Goal: Task Accomplishment & Management: Complete application form

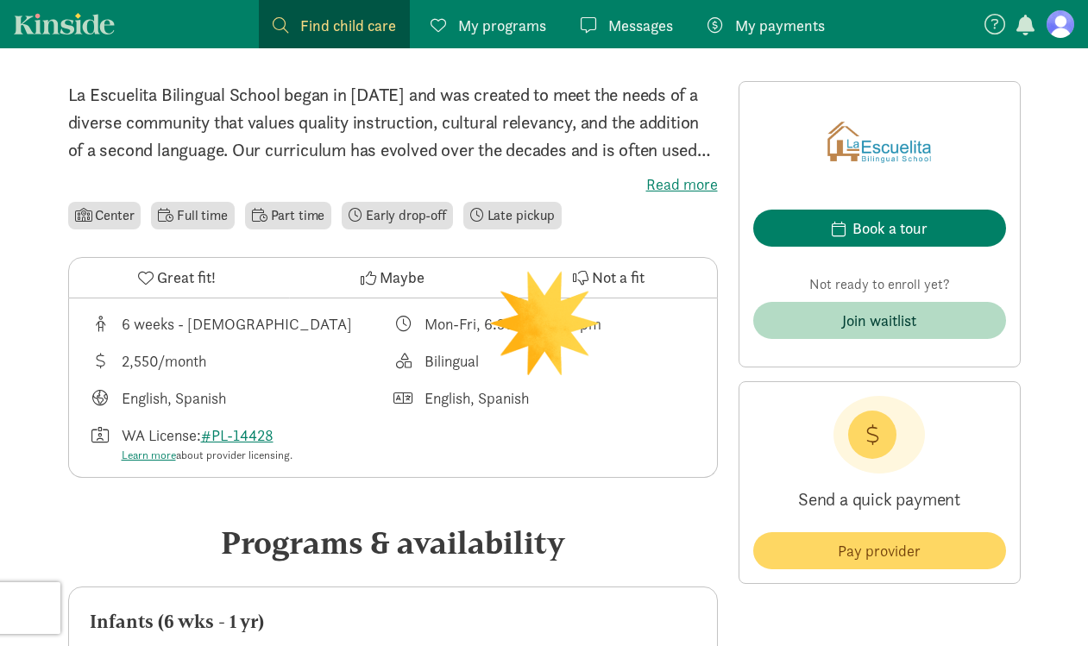
scroll to position [415, 0]
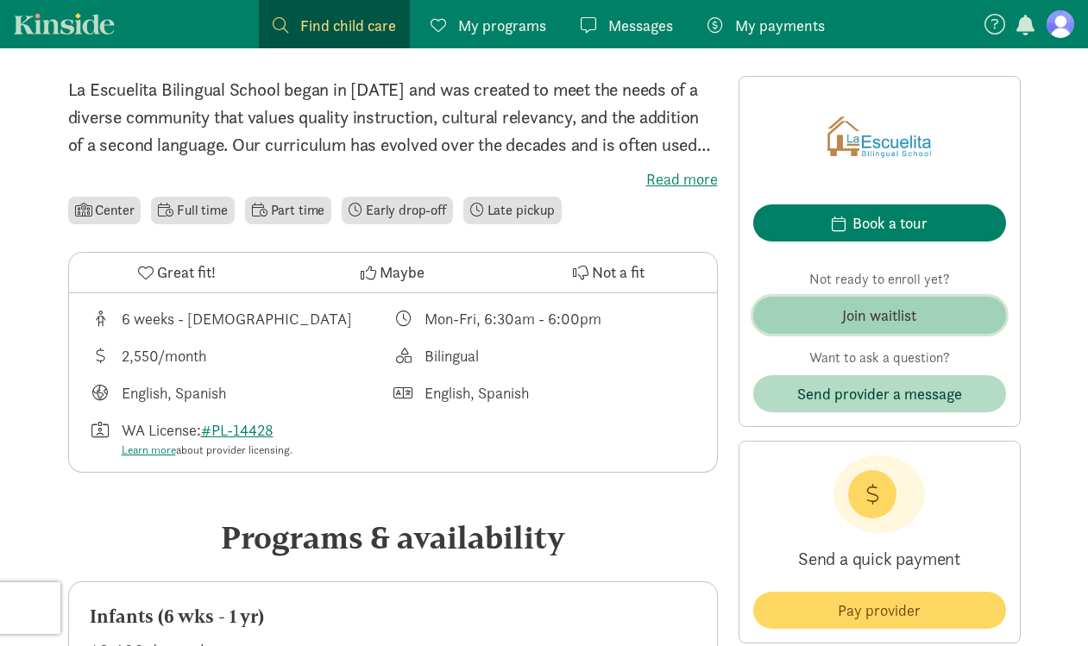
click at [857, 319] on div "Join waitlist" at bounding box center [879, 315] width 74 height 23
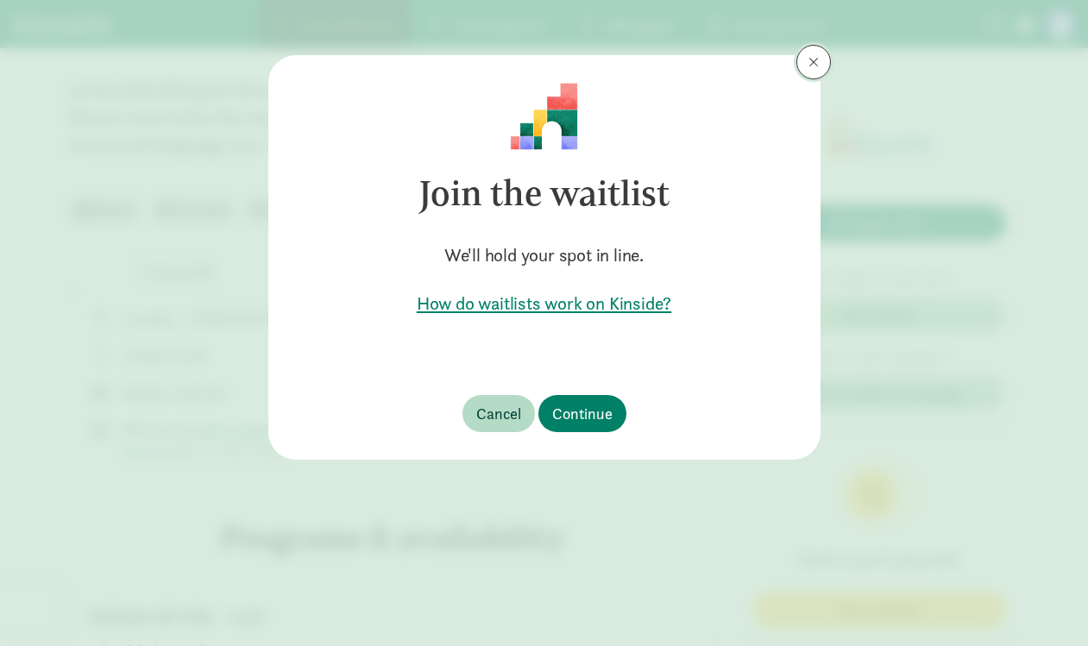
click at [821, 65] on button at bounding box center [813, 62] width 35 height 35
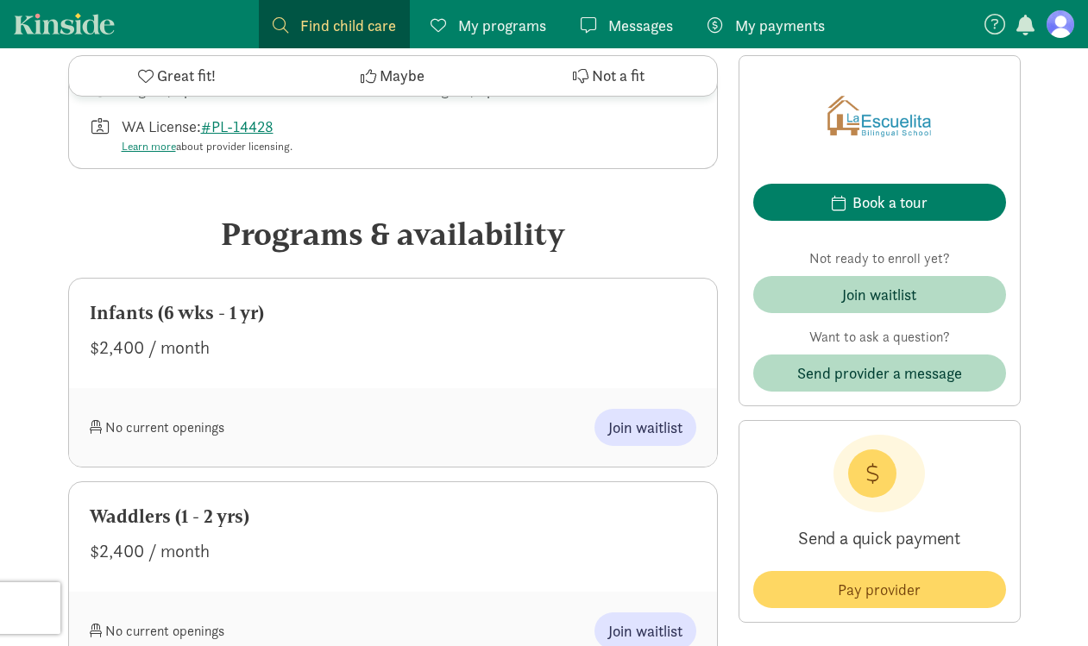
scroll to position [749, 0]
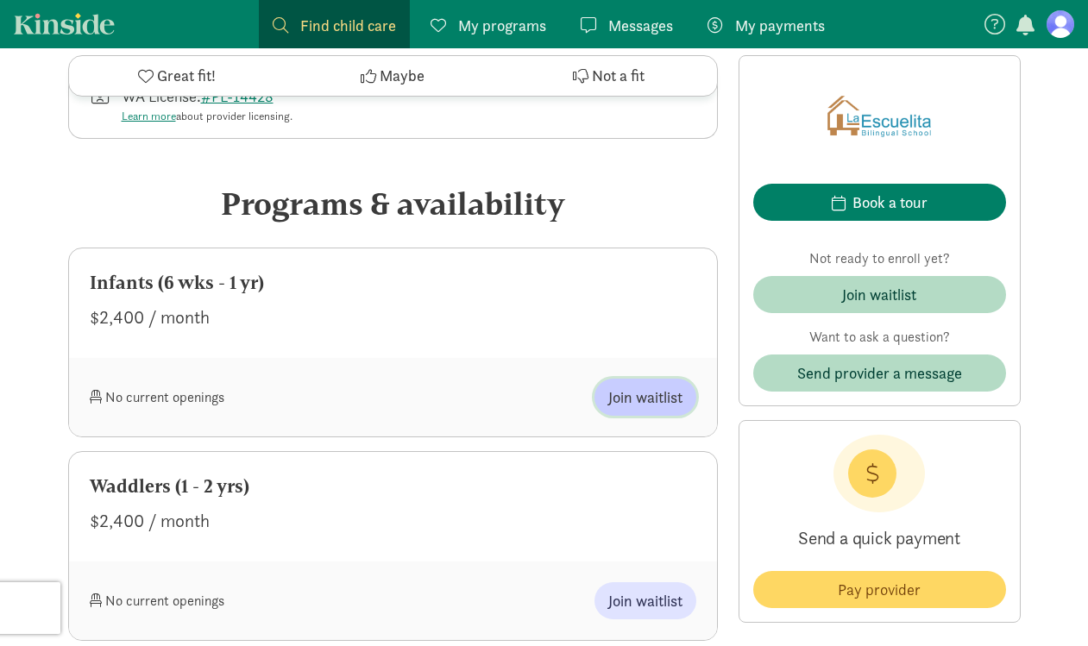
click at [661, 401] on span "Join waitlist" at bounding box center [645, 397] width 74 height 23
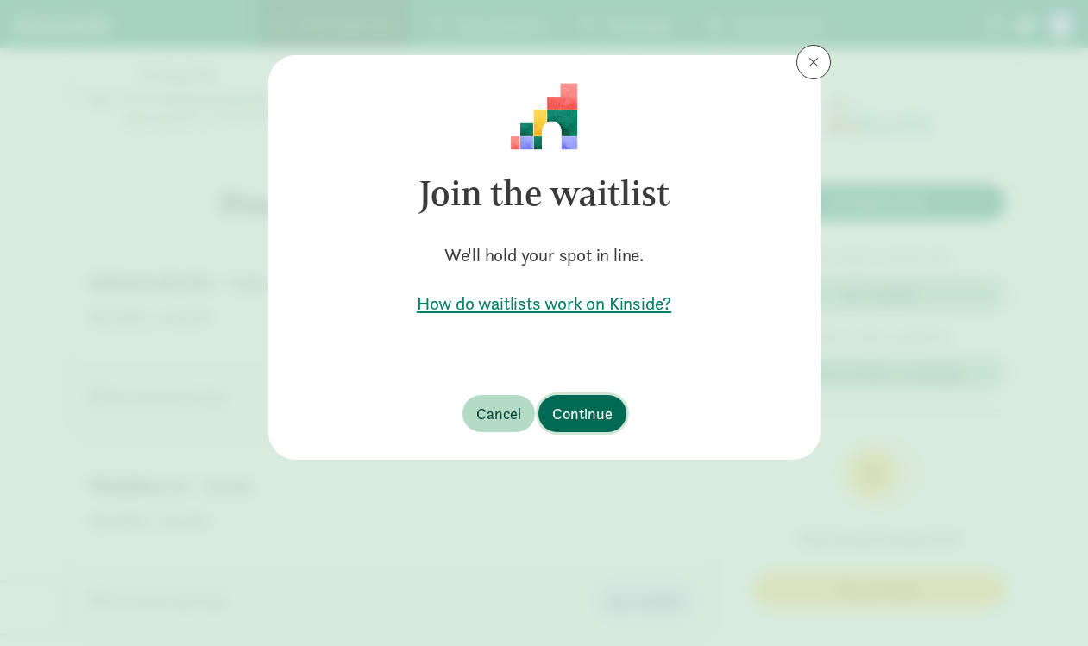
click at [578, 414] on span "Continue" at bounding box center [582, 413] width 60 height 23
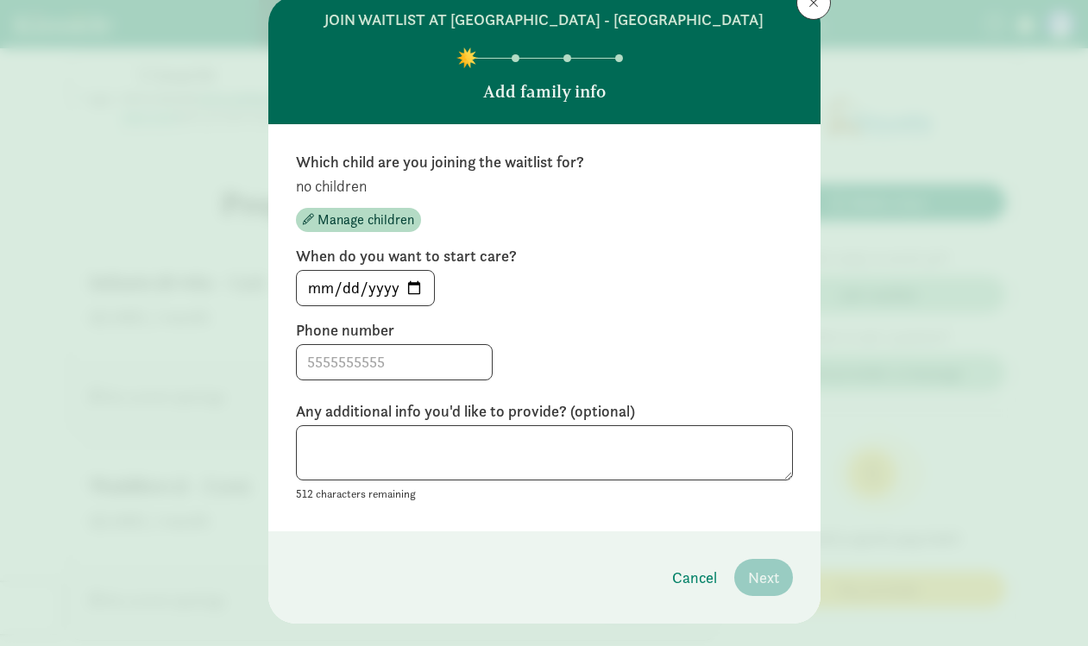
scroll to position [88, 0]
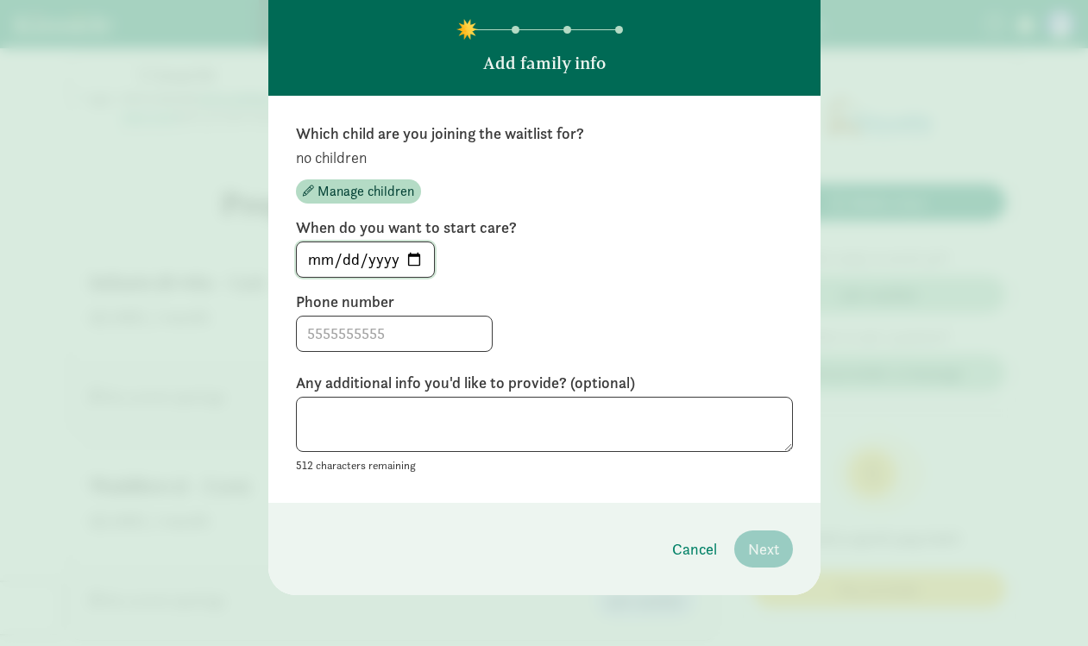
click at [417, 258] on input "[DATE]" at bounding box center [365, 259] width 137 height 35
type input "[DATE]"
click at [357, 343] on input at bounding box center [394, 334] width 195 height 35
type input "6023637248"
click at [388, 186] on span "Manage children" at bounding box center [366, 191] width 97 height 21
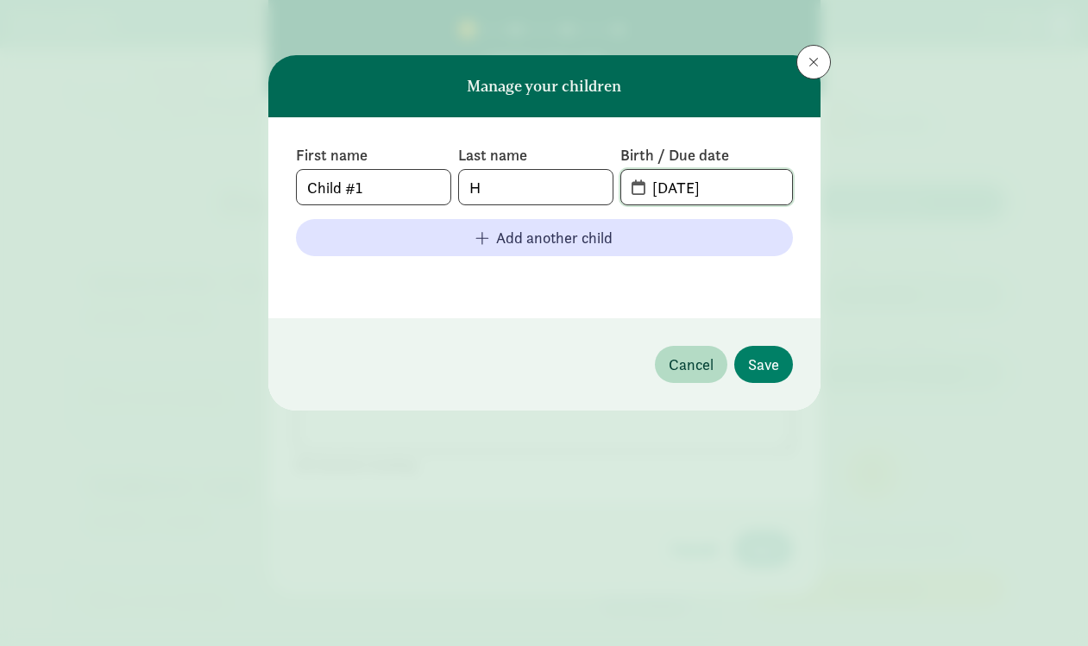
click at [699, 184] on input "[DATE]" at bounding box center [716, 187] width 149 height 35
click at [669, 187] on input "[DATE]" at bounding box center [716, 187] width 149 height 35
click at [726, 186] on input "[DATE]" at bounding box center [716, 187] width 149 height 35
type input "[DATE]"
click at [777, 371] on span "Save" at bounding box center [763, 364] width 31 height 23
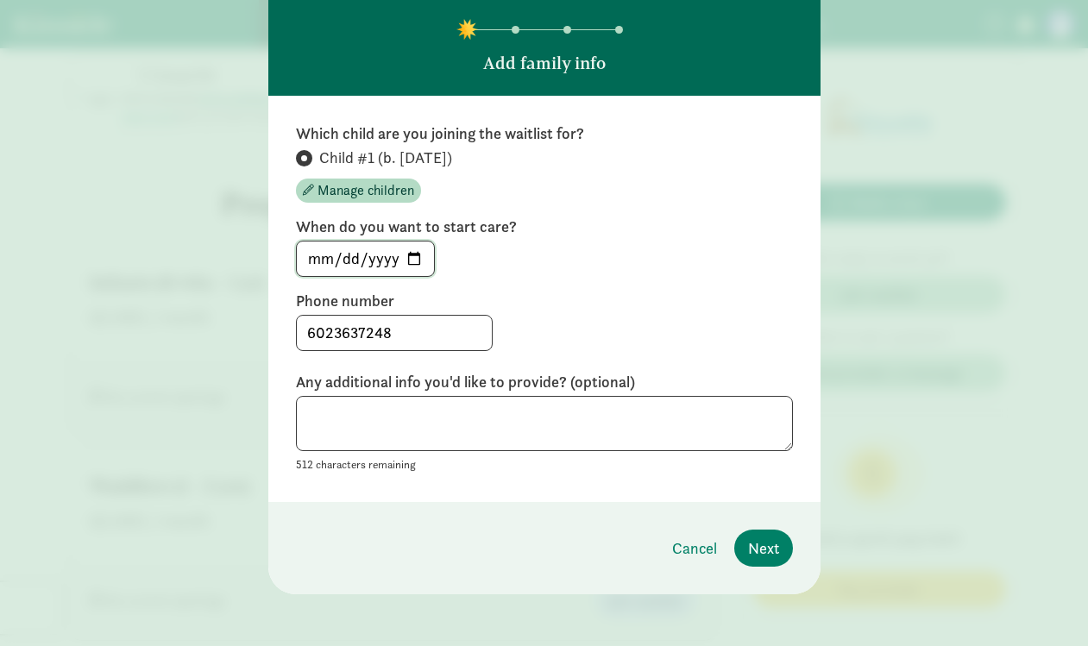
click at [411, 258] on input "[DATE]" at bounding box center [365, 259] width 137 height 35
type input "[DATE]"
click at [771, 550] on span "Next" at bounding box center [763, 548] width 31 height 23
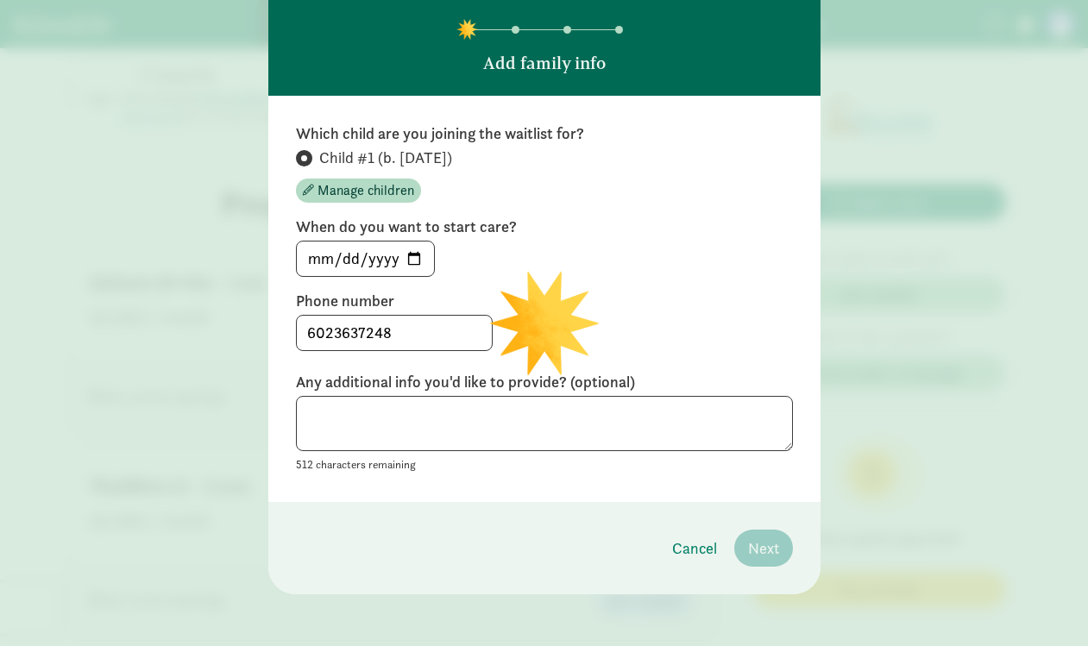
scroll to position [0, 0]
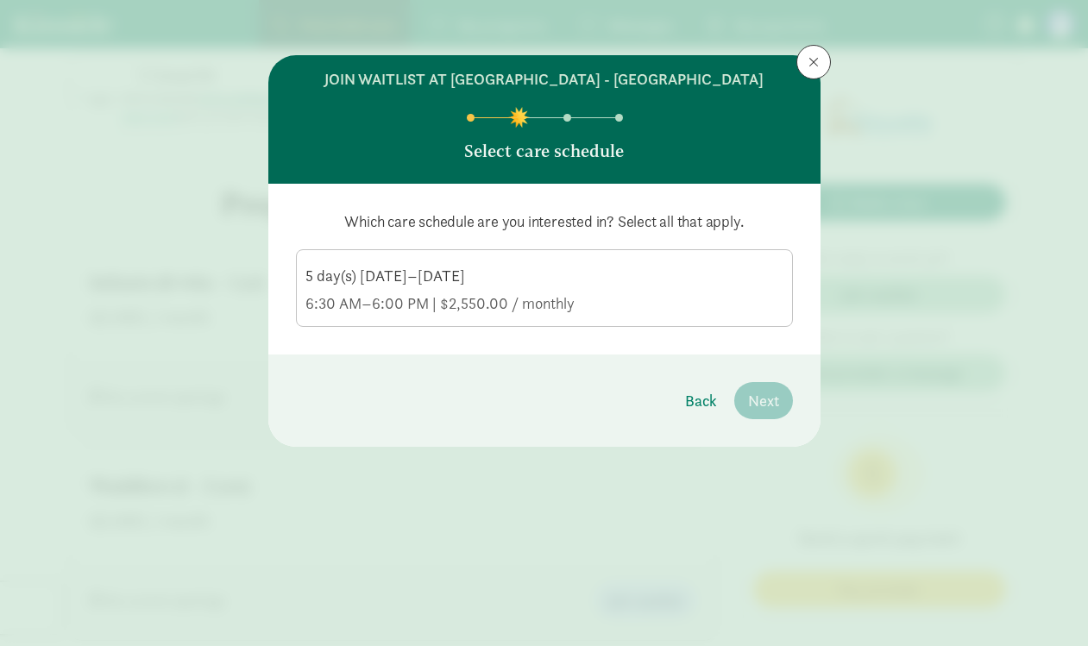
click at [629, 294] on div "6:30 AM–6:00 PM | $2,550.00 / monthly" at bounding box center [544, 303] width 478 height 21
click at [0, 0] on input "5 day(s) [DATE]–[DATE] 6:30 AM–6:00 PM | $2,550.00 / monthly" at bounding box center [0, 0] width 0 height 0
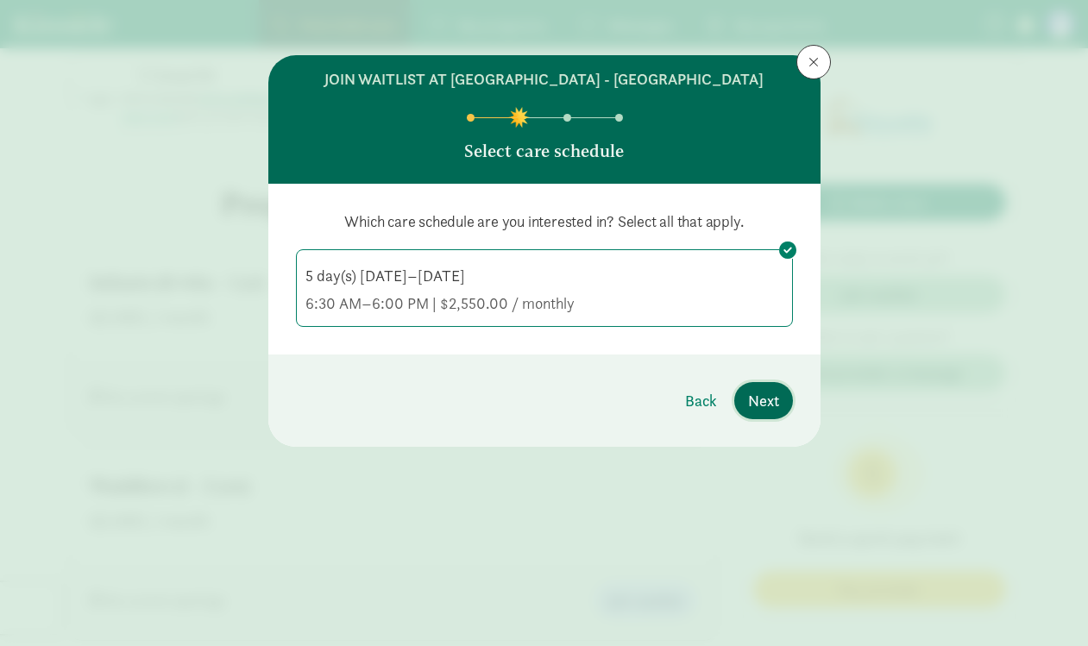
click at [761, 403] on span "Next" at bounding box center [763, 400] width 31 height 23
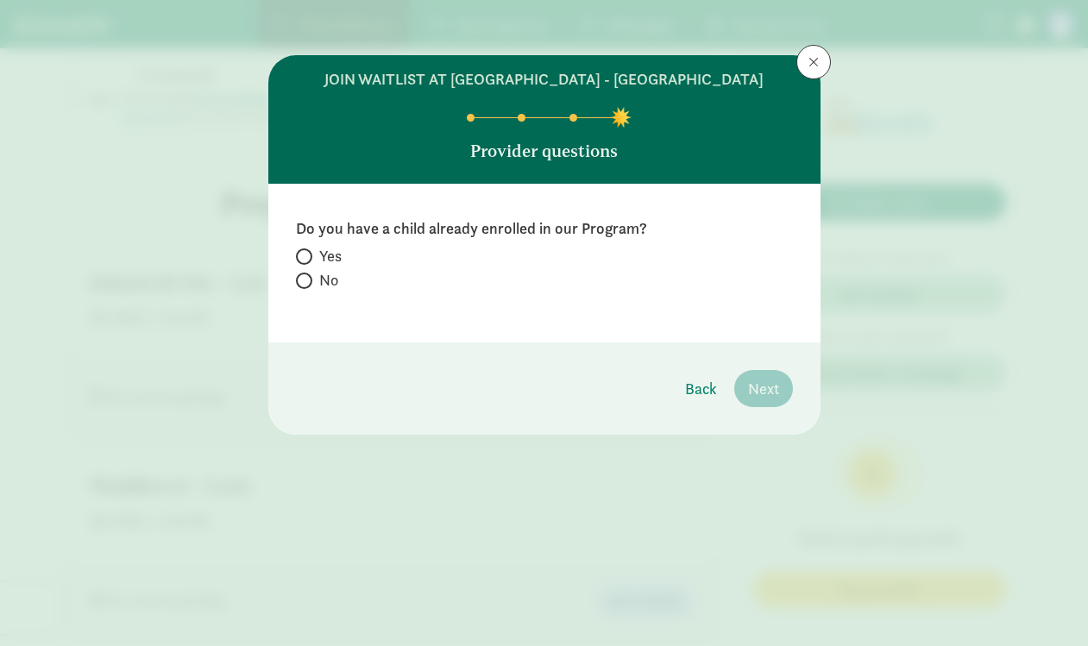
click at [325, 273] on span "No" at bounding box center [328, 280] width 19 height 21
click at [307, 275] on input "No" at bounding box center [301, 280] width 11 height 11
radio input "true"
click at [768, 384] on span "Next" at bounding box center [763, 388] width 31 height 23
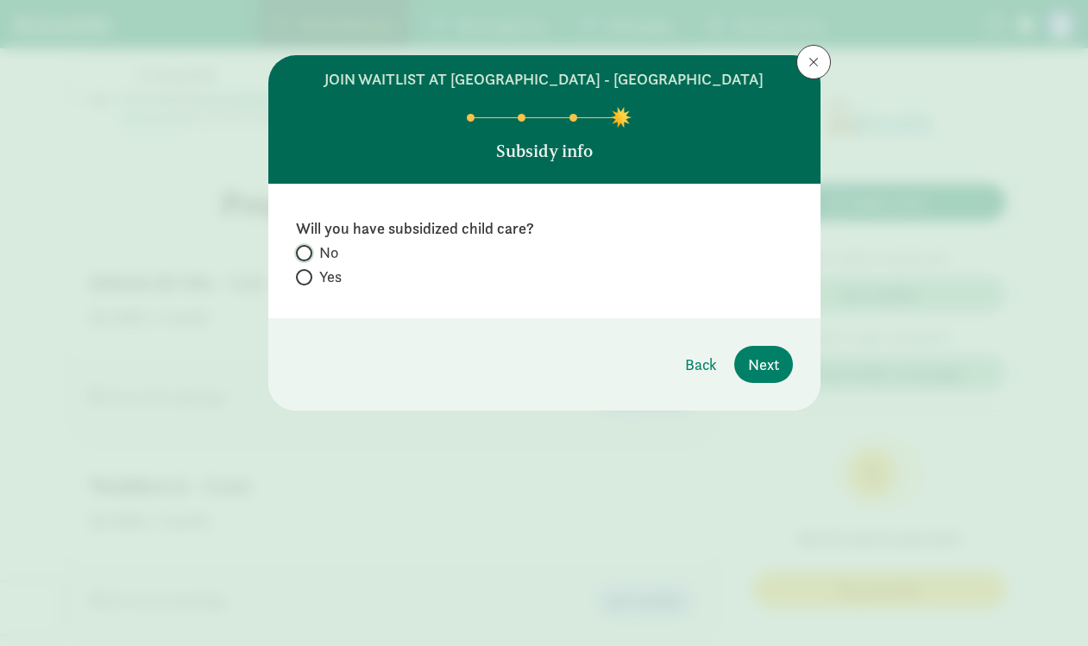
click at [304, 253] on input "No" at bounding box center [301, 253] width 11 height 11
radio input "true"
click at [763, 367] on span "Next" at bounding box center [763, 364] width 31 height 23
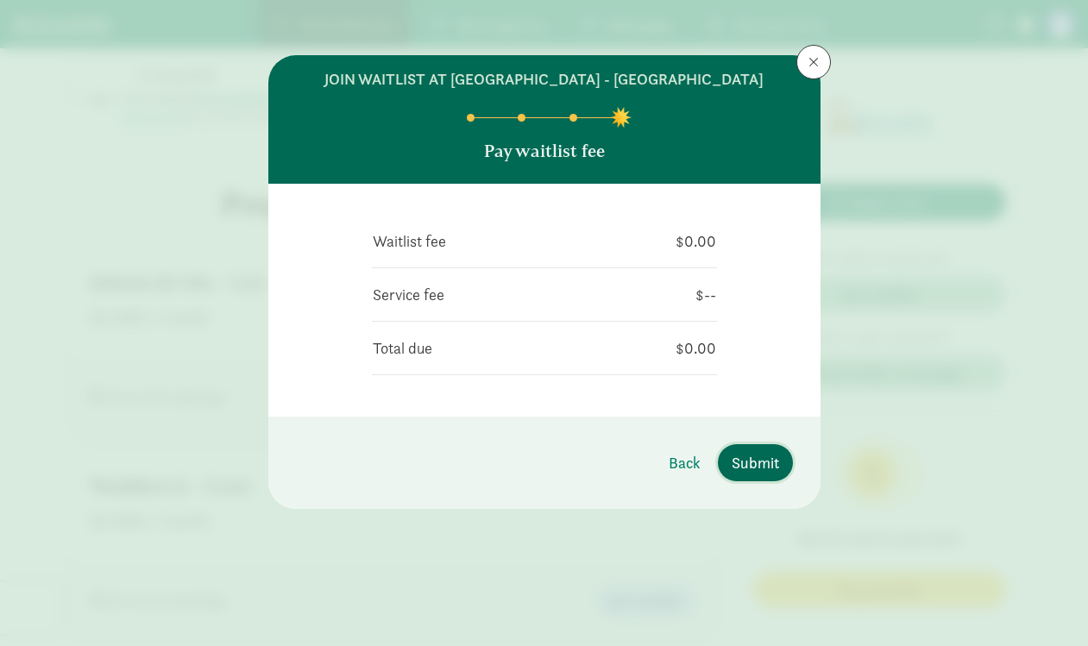
click at [762, 462] on span "Submit" at bounding box center [755, 462] width 47 height 23
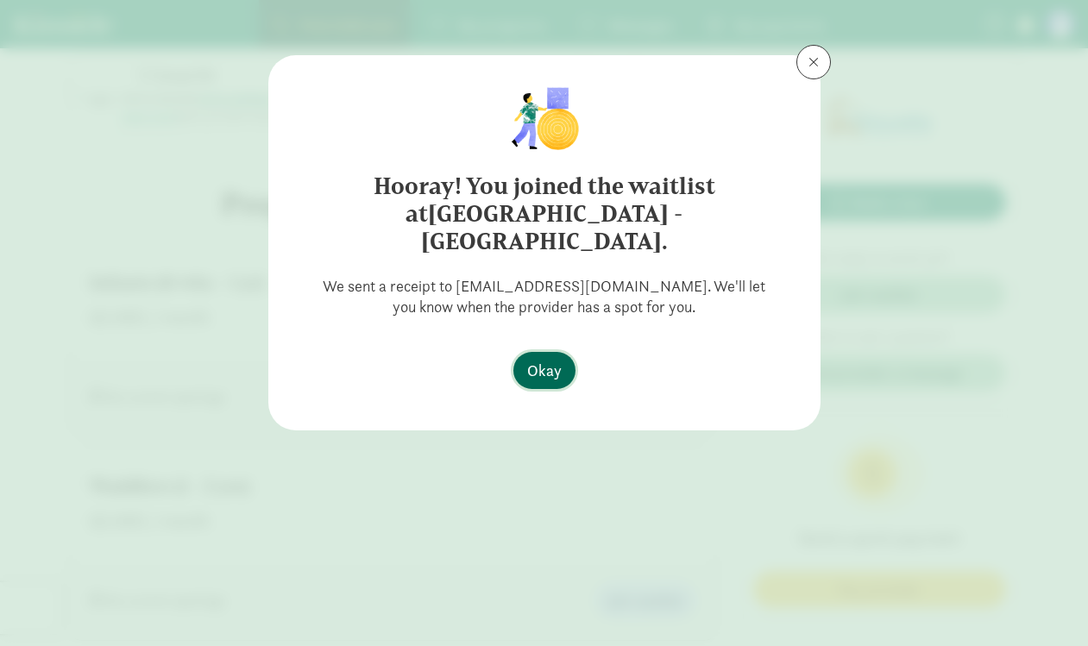
click at [550, 359] on span "Okay" at bounding box center [544, 370] width 35 height 23
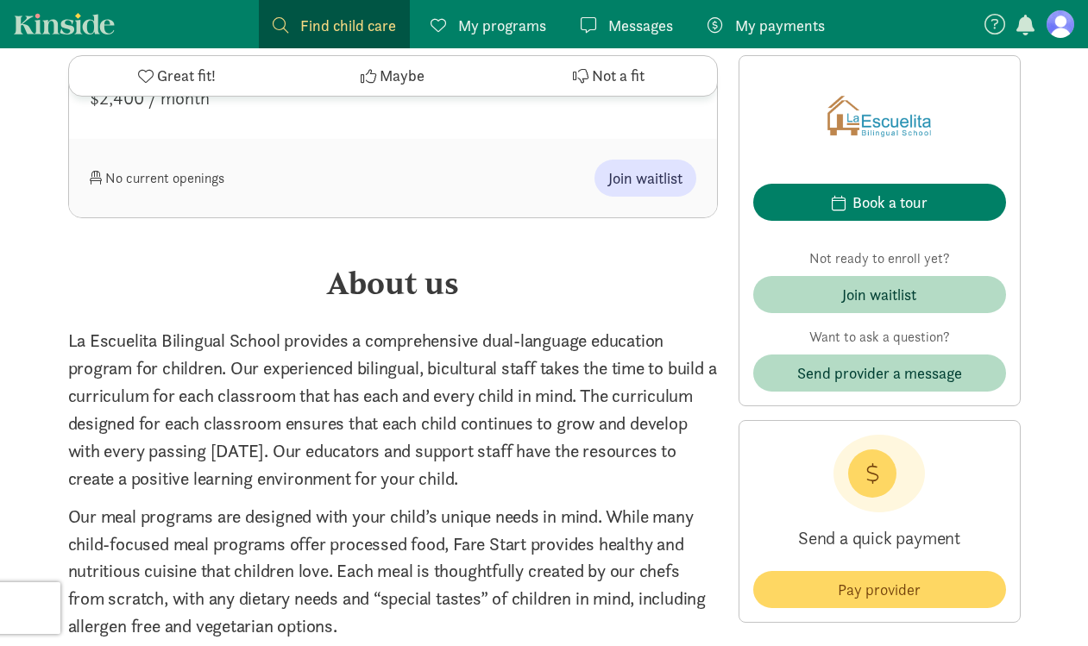
scroll to position [1784, 0]
